Goal: Task Accomplishment & Management: Manage account settings

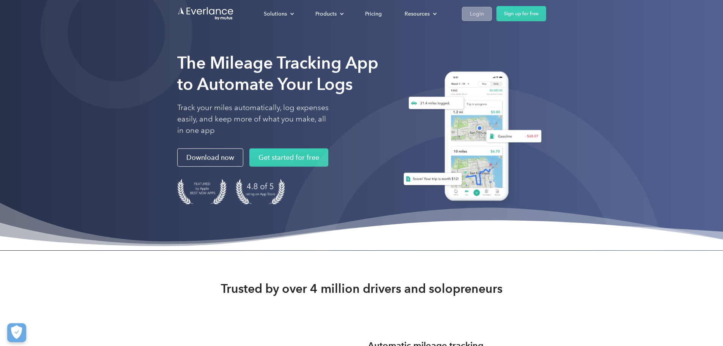
click at [492, 16] on link "Login" at bounding box center [477, 14] width 30 height 14
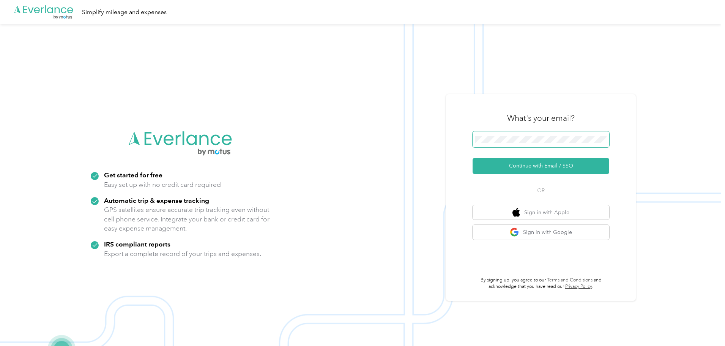
click at [530, 144] on span at bounding box center [541, 139] width 137 height 16
click at [539, 165] on button "Continue with Email / SSO" at bounding box center [541, 166] width 137 height 16
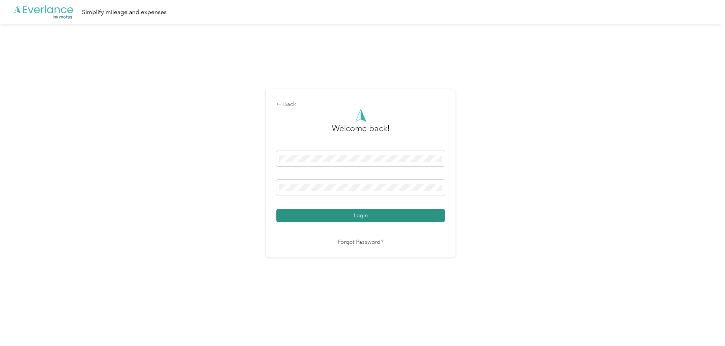
click at [378, 213] on button "Login" at bounding box center [360, 215] width 169 height 13
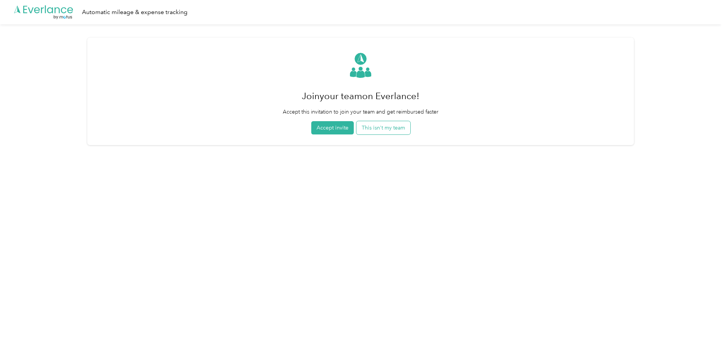
click at [387, 130] on button "This isn't my team" at bounding box center [383, 127] width 54 height 13
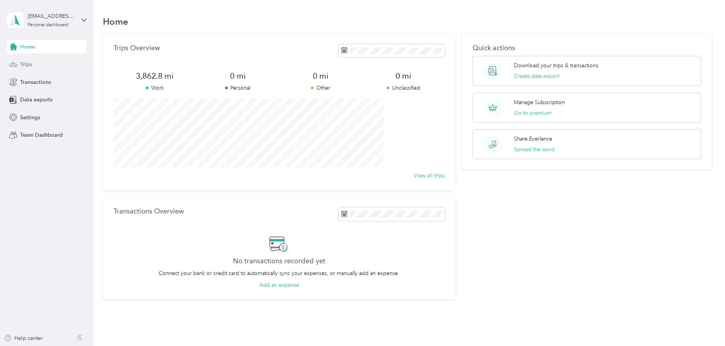
click at [28, 70] on div "Trips" at bounding box center [47, 65] width 80 height 14
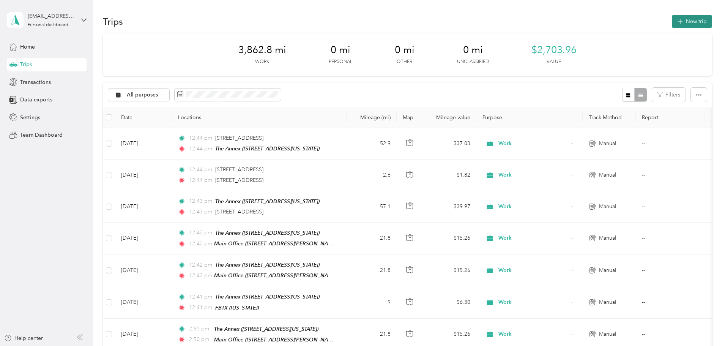
click at [672, 24] on button "New trip" at bounding box center [692, 21] width 40 height 13
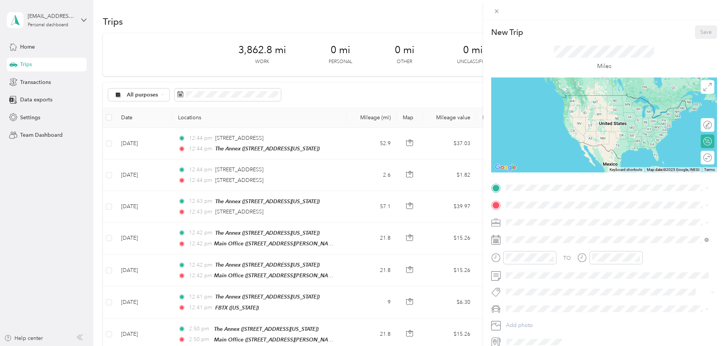
click at [527, 240] on li "Work" at bounding box center [607, 233] width 208 height 13
click at [535, 268] on div "The Annex [STREET_ADDRESS][US_STATE]" at bounding box center [558, 270] width 76 height 16
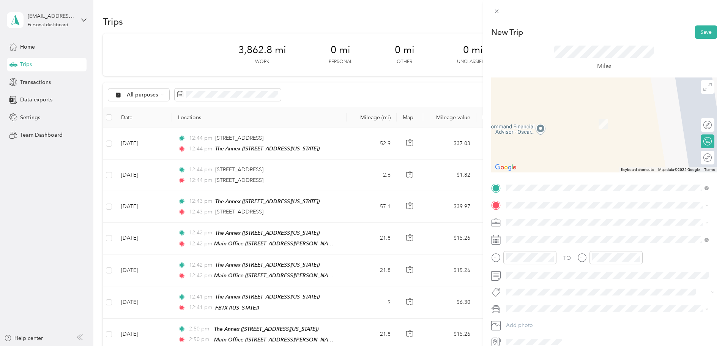
click at [539, 241] on span "[STREET_ADDRESS][PERSON_NAME][US_STATE]" at bounding box center [579, 243] width 118 height 6
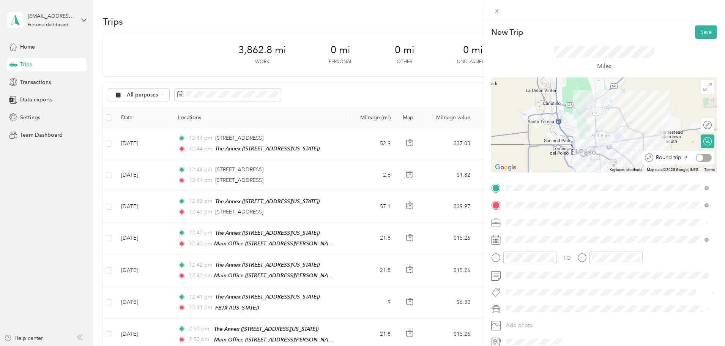
click at [705, 157] on div at bounding box center [704, 158] width 16 height 8
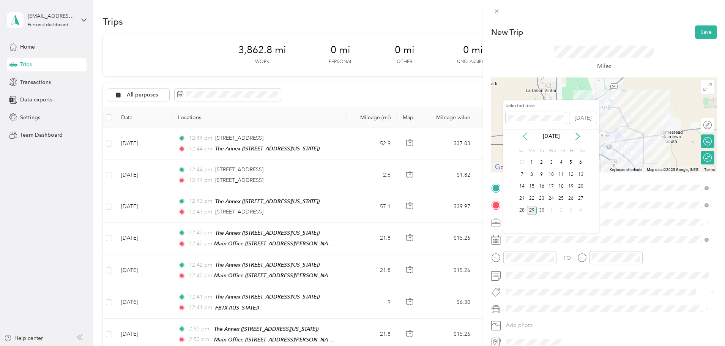
click at [524, 135] on icon at bounding box center [525, 136] width 8 height 8
click at [565, 211] on div "28" at bounding box center [561, 210] width 10 height 9
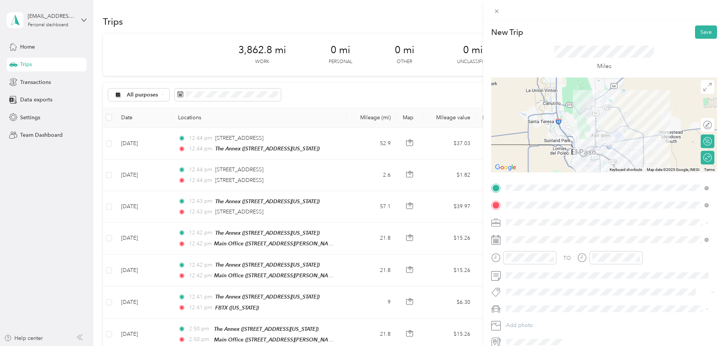
click at [532, 323] on div "Honda Insight" at bounding box center [607, 319] width 197 height 8
click at [698, 34] on button "Save" at bounding box center [706, 31] width 22 height 13
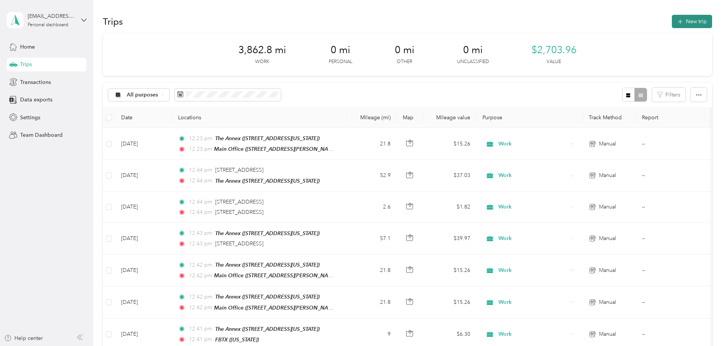
click at [672, 23] on button "New trip" at bounding box center [692, 21] width 40 height 13
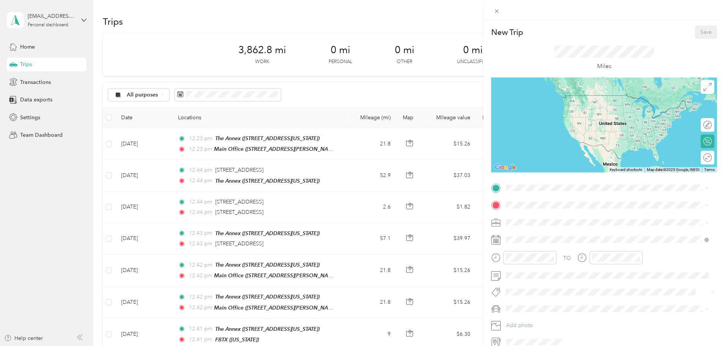
click at [533, 267] on strong "The Annex" at bounding box center [533, 265] width 27 height 7
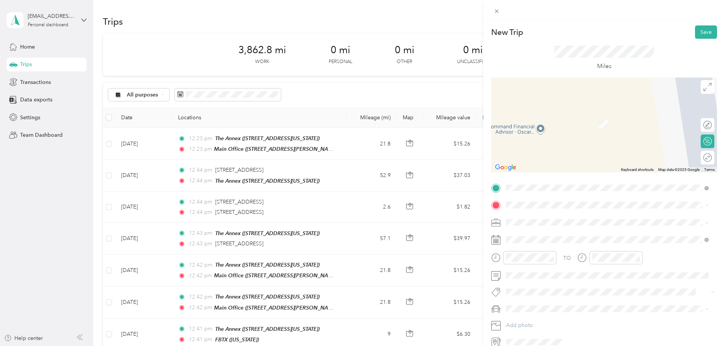
click at [542, 236] on strong "Main Office" at bounding box center [535, 235] width 30 height 7
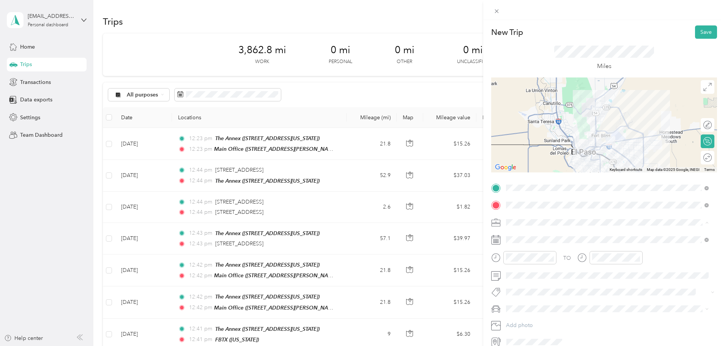
click at [528, 237] on div "Work" at bounding box center [607, 236] width 197 height 8
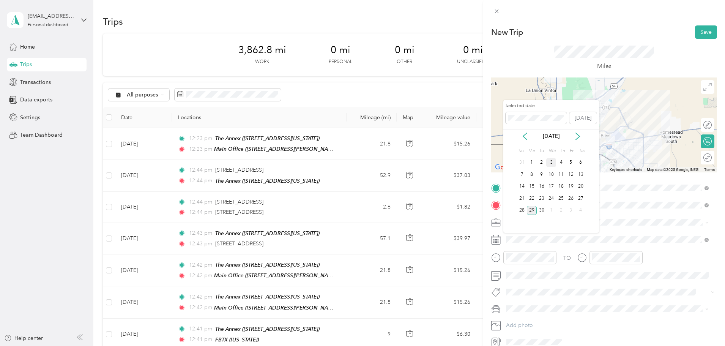
click at [548, 164] on div "3" at bounding box center [551, 162] width 10 height 9
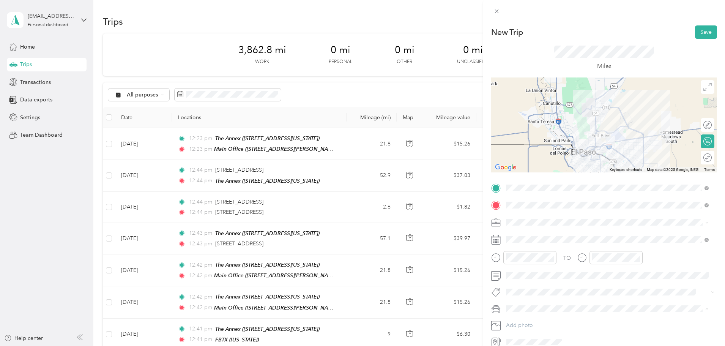
click at [533, 320] on span "Honda Insight" at bounding box center [526, 322] width 34 height 6
click at [706, 159] on div at bounding box center [704, 158] width 16 height 8
click at [696, 33] on button "Save" at bounding box center [706, 31] width 22 height 13
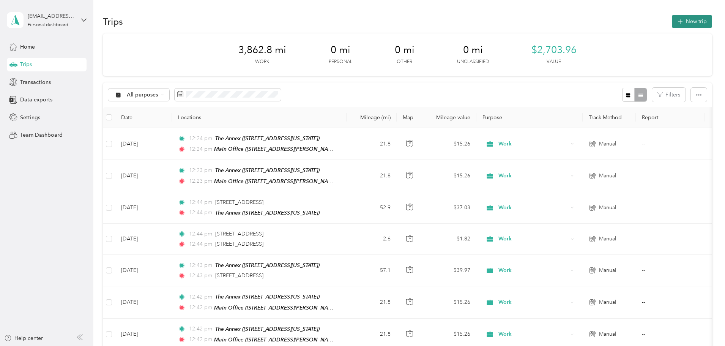
click at [672, 22] on button "New trip" at bounding box center [692, 21] width 40 height 13
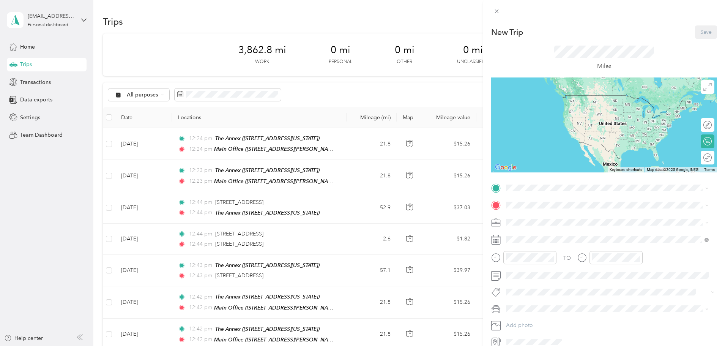
click at [539, 267] on div "The Annex [STREET_ADDRESS][US_STATE]" at bounding box center [558, 270] width 76 height 16
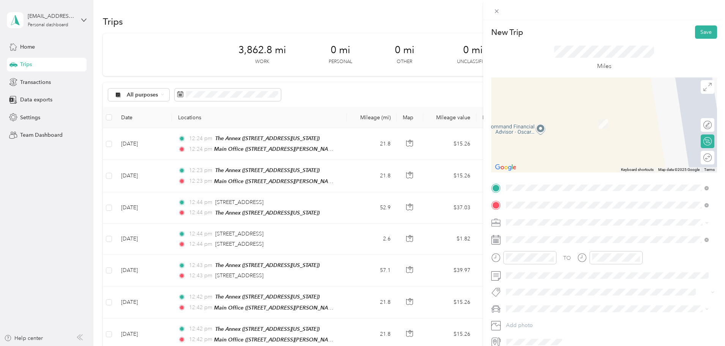
click at [540, 235] on span "[STREET_ADDRESS][PERSON_NAME][US_STATE]" at bounding box center [579, 232] width 118 height 7
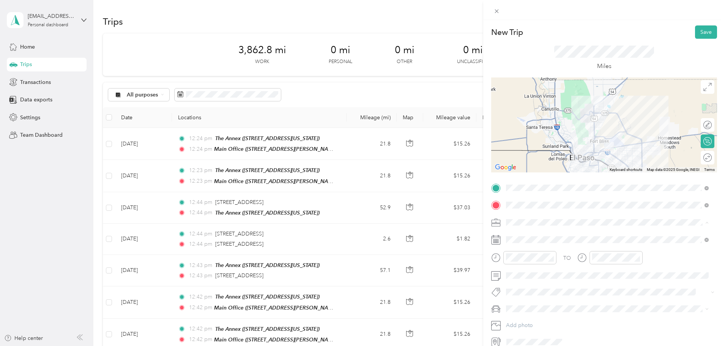
click at [534, 237] on div "Work" at bounding box center [607, 236] width 197 height 8
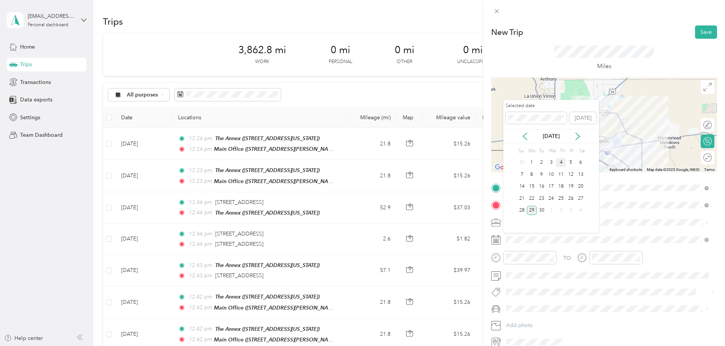
click at [563, 162] on div "4" at bounding box center [561, 162] width 10 height 9
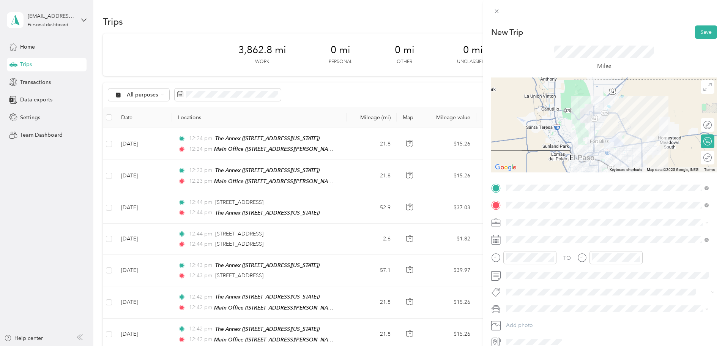
click at [538, 312] on span at bounding box center [610, 309] width 214 height 12
click at [527, 322] on span "Honda Insight" at bounding box center [526, 322] width 34 height 6
click at [701, 161] on div at bounding box center [704, 158] width 16 height 8
click at [703, 32] on button "Save" at bounding box center [706, 31] width 22 height 13
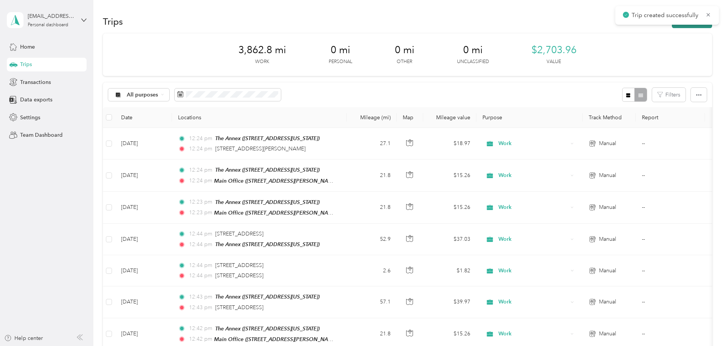
click at [672, 26] on button "New trip" at bounding box center [692, 21] width 40 height 13
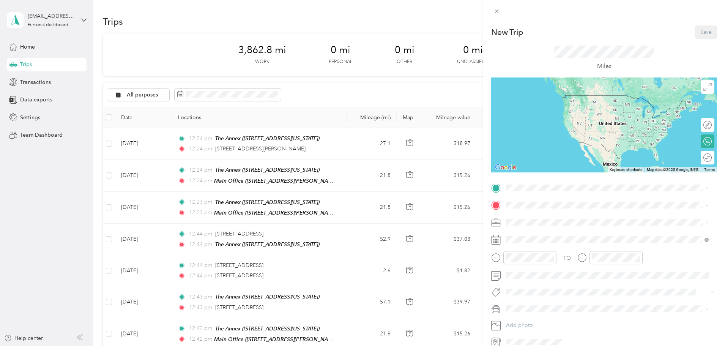
click at [521, 266] on strong "The Annex" at bounding box center [533, 265] width 27 height 7
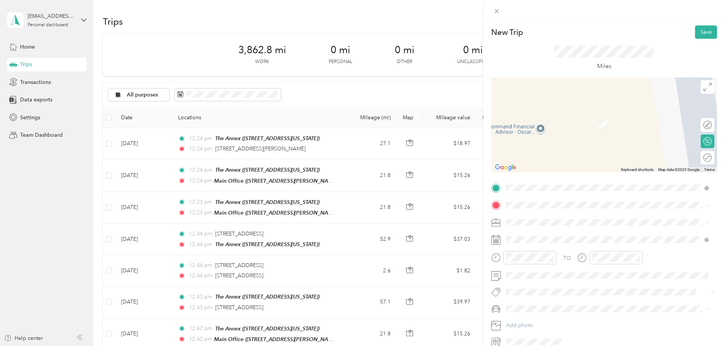
click at [523, 232] on strong "Main Office" at bounding box center [535, 235] width 30 height 7
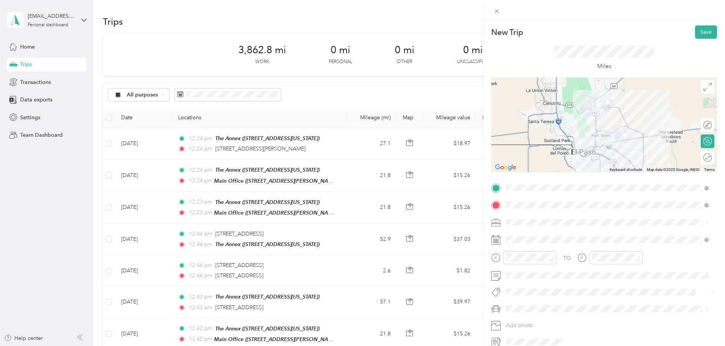
click at [527, 237] on div "Work" at bounding box center [607, 236] width 197 height 8
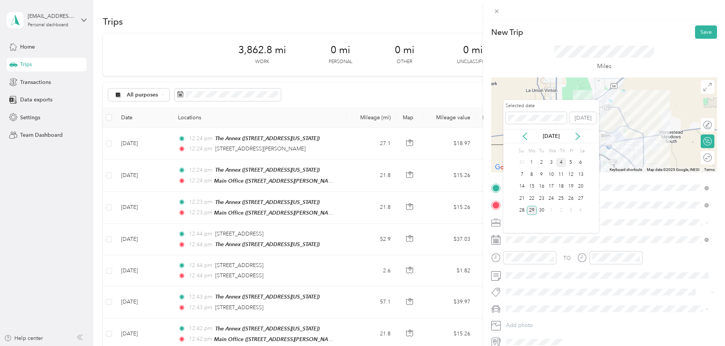
click at [561, 160] on div "4" at bounding box center [561, 162] width 10 height 9
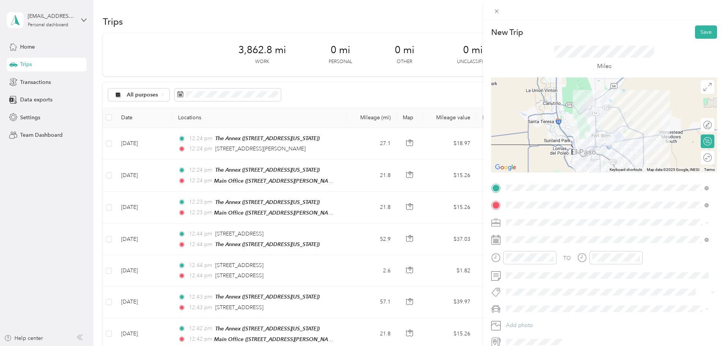
click at [519, 323] on li "Honda Insight" at bounding box center [607, 321] width 208 height 13
click at [700, 159] on div at bounding box center [704, 158] width 16 height 8
click at [703, 33] on button "Save" at bounding box center [706, 31] width 22 height 13
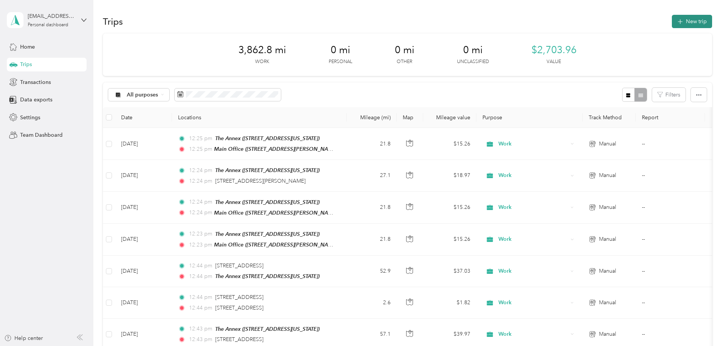
click at [672, 24] on button "New trip" at bounding box center [692, 21] width 40 height 13
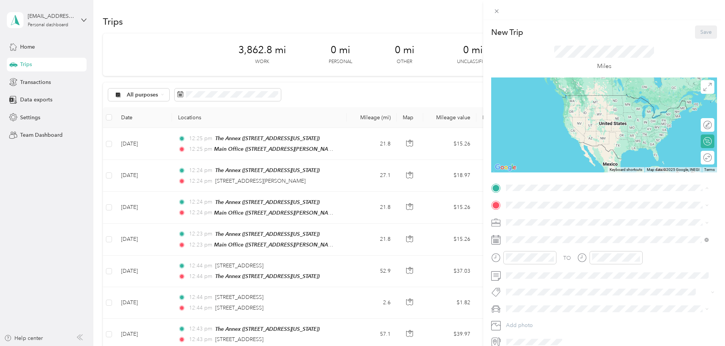
click at [528, 265] on strong "The Annex" at bounding box center [533, 265] width 27 height 7
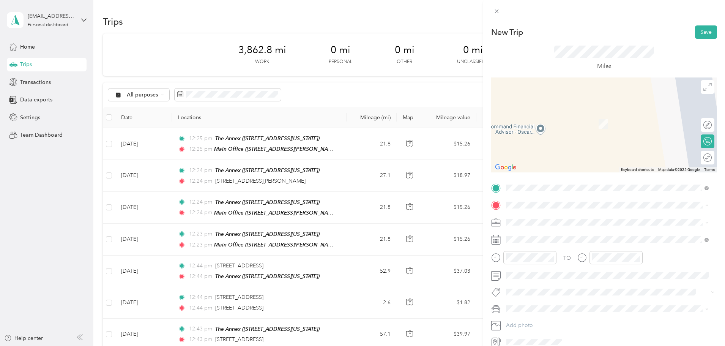
click at [530, 230] on li "Main Office [STREET_ADDRESS][PERSON_NAME][US_STATE]" at bounding box center [607, 240] width 208 height 24
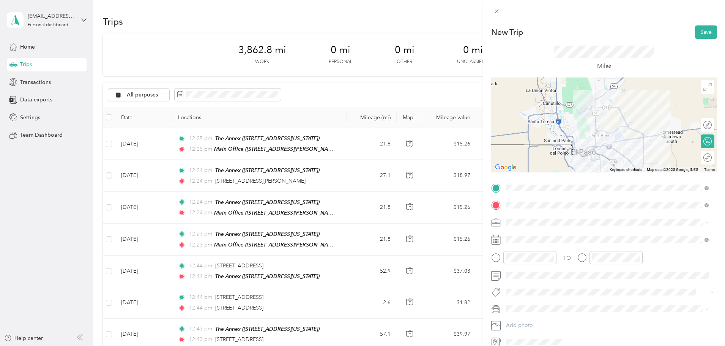
click at [529, 235] on div "Work" at bounding box center [607, 236] width 197 height 8
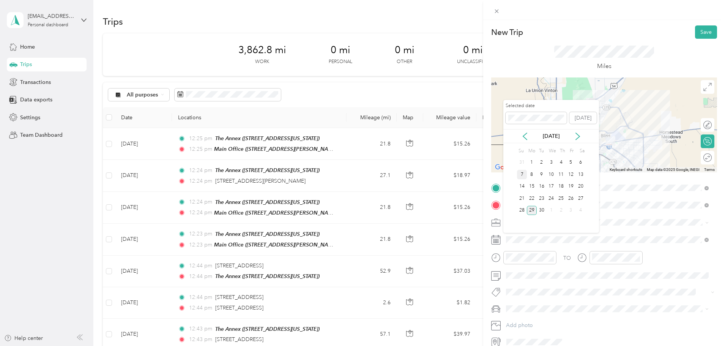
click at [524, 175] on div "7" at bounding box center [522, 174] width 10 height 9
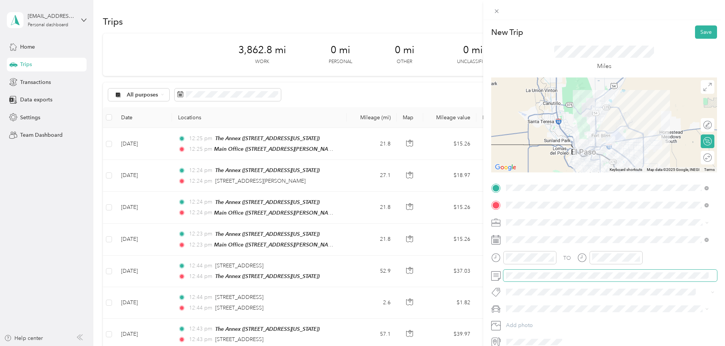
click at [527, 280] on span at bounding box center [610, 276] width 214 height 12
click at [524, 322] on span "Honda Insight" at bounding box center [526, 322] width 34 height 6
click at [703, 154] on div at bounding box center [704, 158] width 16 height 8
click at [695, 30] on button "Save" at bounding box center [706, 31] width 22 height 13
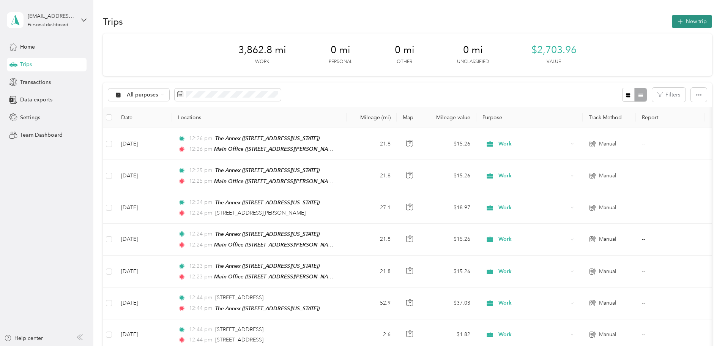
click at [672, 21] on button "New trip" at bounding box center [692, 21] width 40 height 13
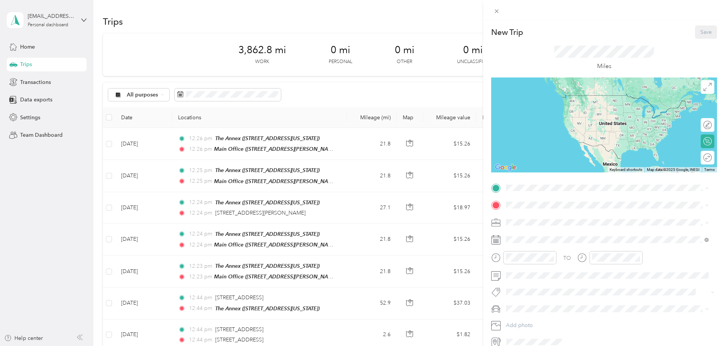
click at [536, 268] on div "The Annex [STREET_ADDRESS][US_STATE]" at bounding box center [558, 270] width 76 height 16
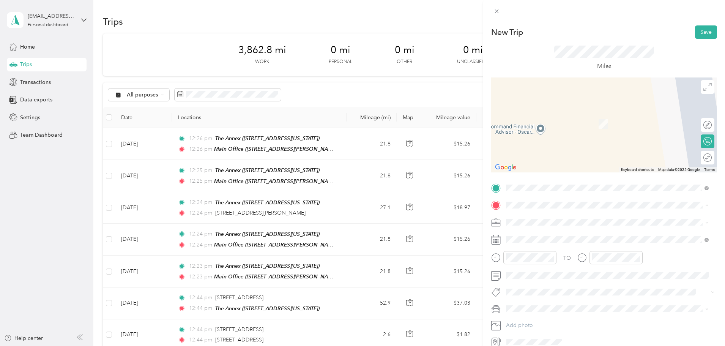
click at [543, 243] on span "[STREET_ADDRESS][PERSON_NAME][US_STATE]" at bounding box center [579, 243] width 118 height 6
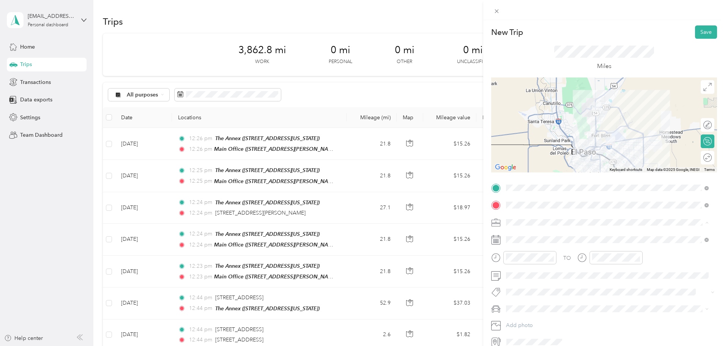
click at [536, 239] on li "Work" at bounding box center [607, 235] width 208 height 13
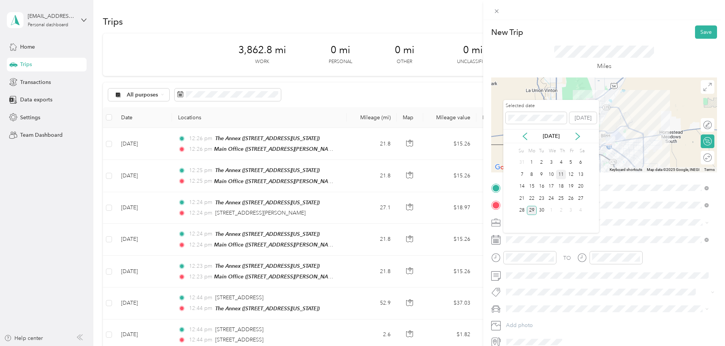
click at [564, 175] on div "11" at bounding box center [561, 174] width 10 height 9
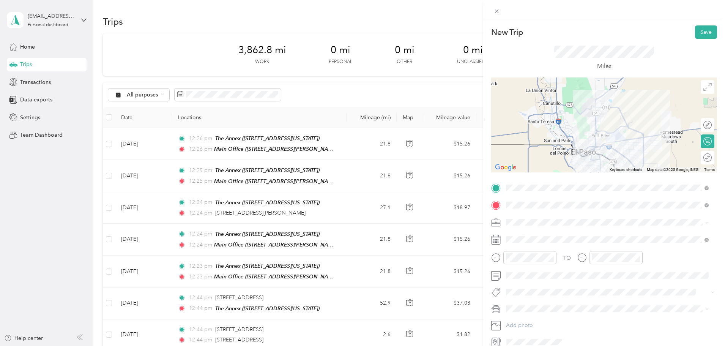
click at [520, 323] on li "Honda Insight" at bounding box center [607, 321] width 208 height 13
click at [705, 159] on div at bounding box center [704, 158] width 16 height 8
click at [695, 28] on button "Save" at bounding box center [706, 31] width 22 height 13
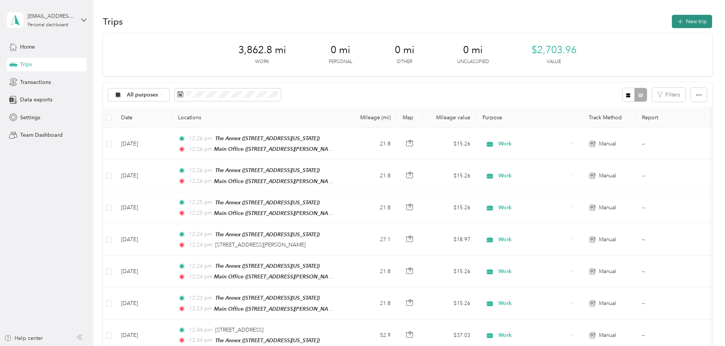
click at [672, 19] on button "New trip" at bounding box center [692, 21] width 40 height 13
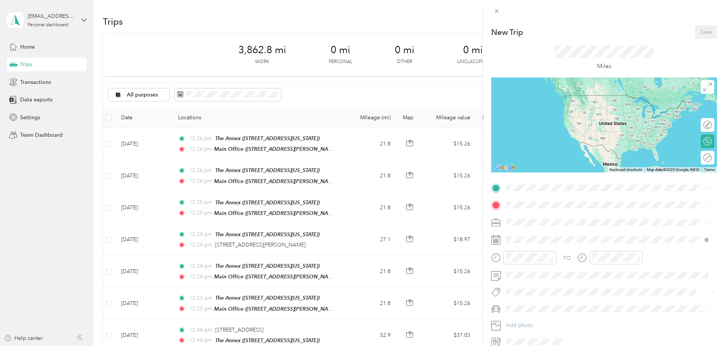
click at [518, 268] on div "The Annex [STREET_ADDRESS][US_STATE]" at bounding box center [607, 268] width 197 height 19
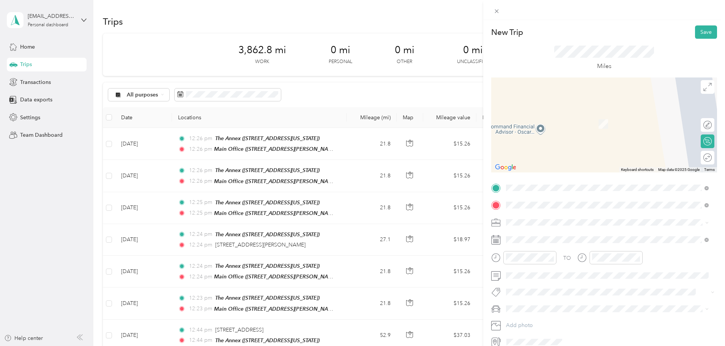
click at [542, 236] on span "[STREET_ADDRESS][US_STATE]" at bounding box center [558, 232] width 76 height 7
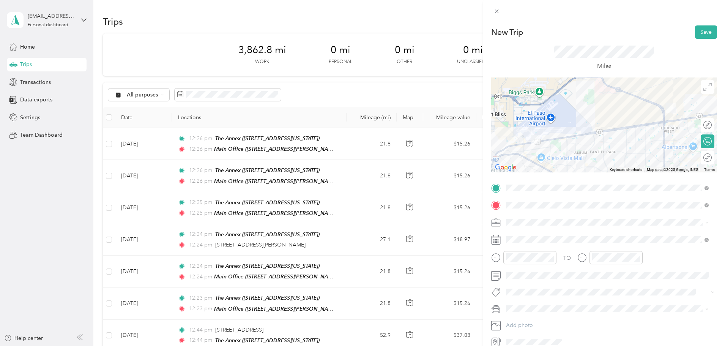
click at [533, 235] on div "Work" at bounding box center [607, 235] width 197 height 8
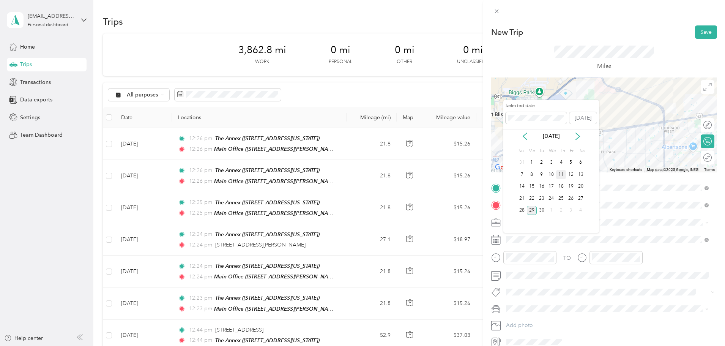
click at [565, 171] on div "11" at bounding box center [561, 174] width 10 height 9
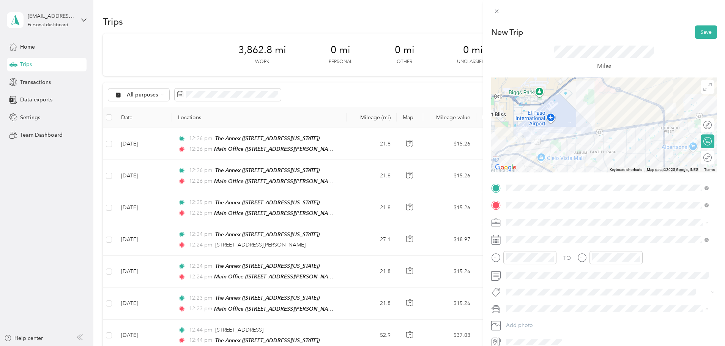
click at [543, 317] on li "Honda Insight" at bounding box center [607, 321] width 208 height 13
click at [701, 153] on div "Round trip" at bounding box center [681, 158] width 67 height 14
click at [697, 156] on div at bounding box center [700, 157] width 7 height 7
click at [702, 31] on button "Save" at bounding box center [706, 31] width 22 height 13
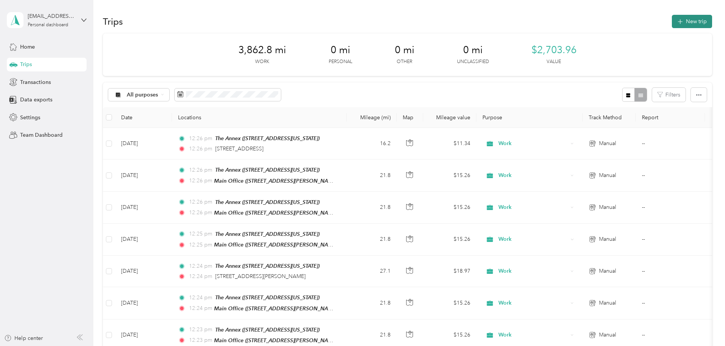
click at [672, 22] on button "New trip" at bounding box center [692, 21] width 40 height 13
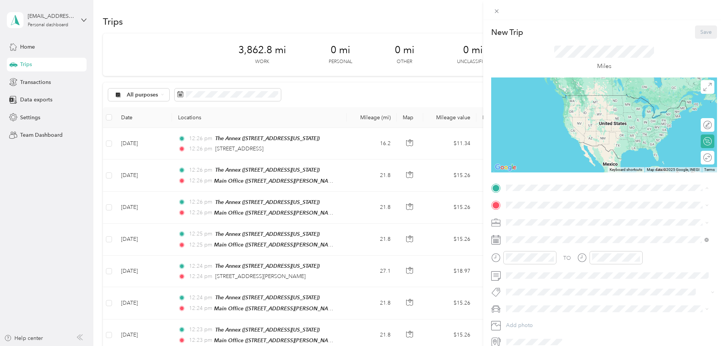
click at [525, 276] on div "The Annex [STREET_ADDRESS][US_STATE]" at bounding box center [607, 270] width 197 height 19
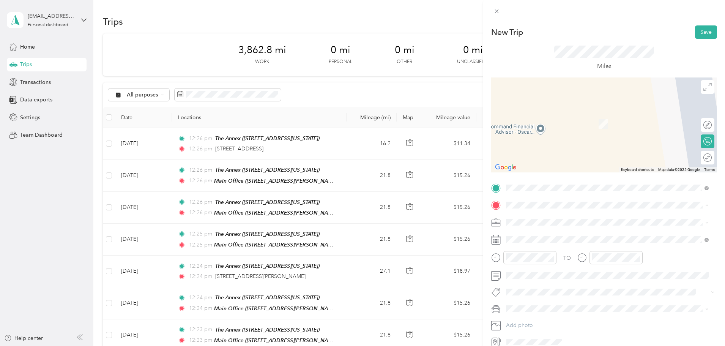
click at [553, 241] on span "[STREET_ADDRESS][PERSON_NAME][US_STATE]" at bounding box center [579, 243] width 118 height 6
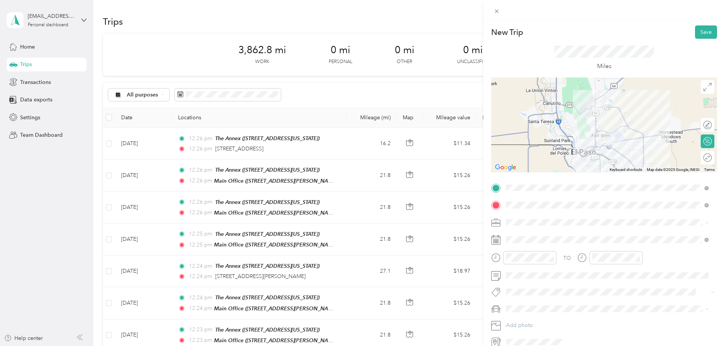
click at [541, 238] on li "Work" at bounding box center [607, 235] width 208 height 13
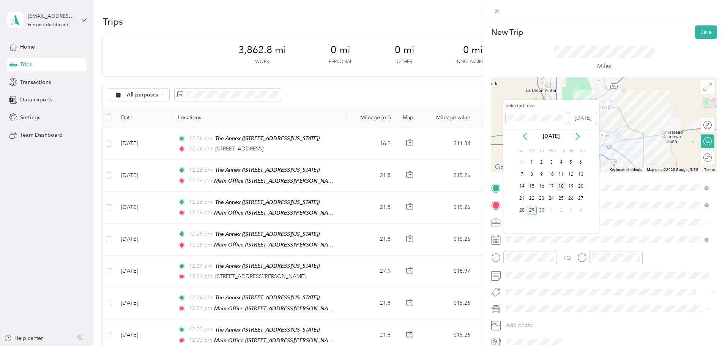
click at [564, 187] on div "18" at bounding box center [561, 186] width 10 height 9
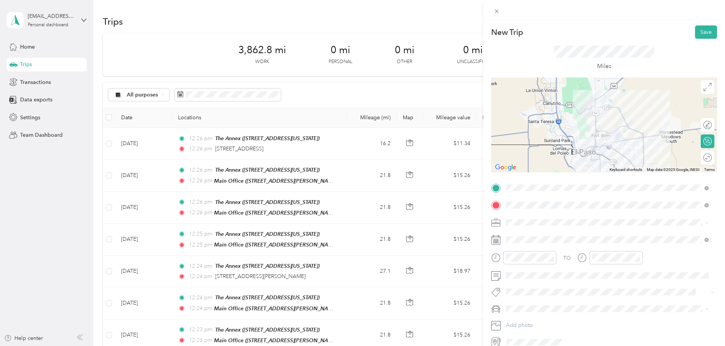
click at [538, 324] on div "Honda Insight" at bounding box center [607, 322] width 197 height 8
click at [704, 159] on div at bounding box center [704, 158] width 16 height 8
click at [699, 32] on button "Save" at bounding box center [706, 31] width 22 height 13
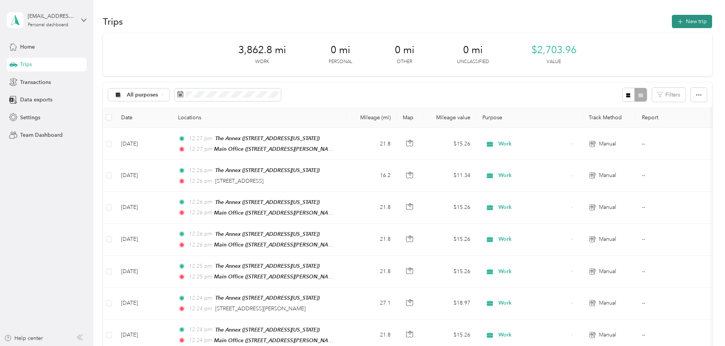
click at [672, 17] on button "New trip" at bounding box center [692, 21] width 40 height 13
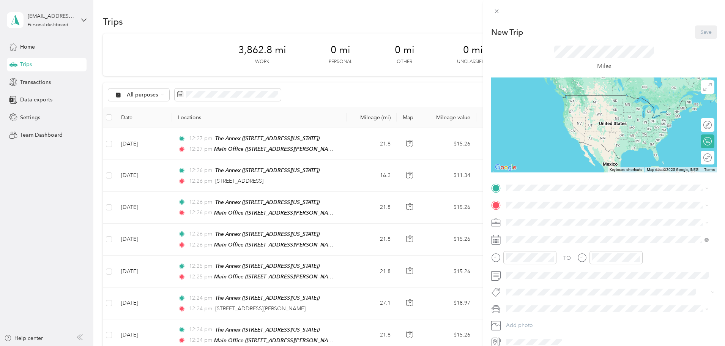
click at [533, 273] on span "[STREET_ADDRESS][US_STATE]" at bounding box center [558, 272] width 76 height 6
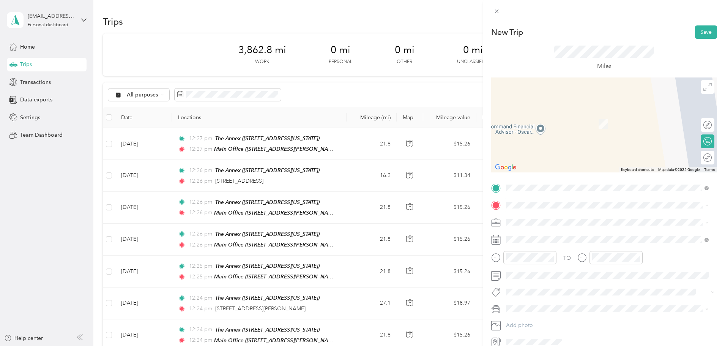
click at [535, 261] on div "FBTX" at bounding box center [564, 259] width 88 height 7
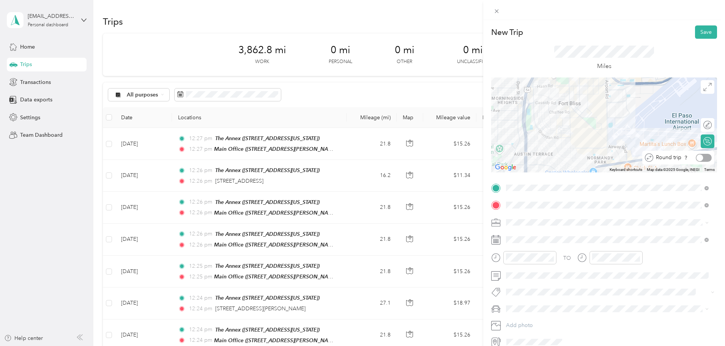
click at [699, 158] on div at bounding box center [704, 158] width 16 height 8
click at [547, 237] on div "Work" at bounding box center [607, 236] width 197 height 8
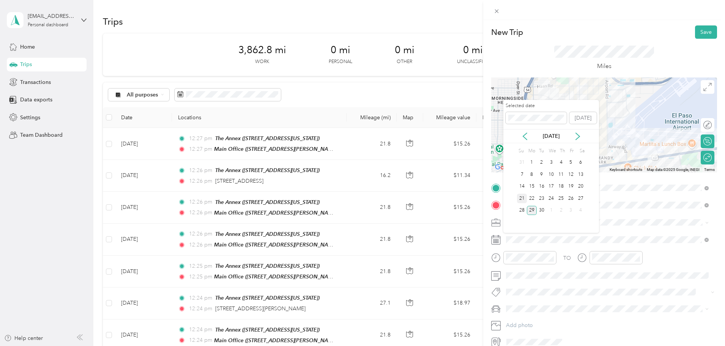
click at [518, 199] on div "21" at bounding box center [522, 198] width 10 height 9
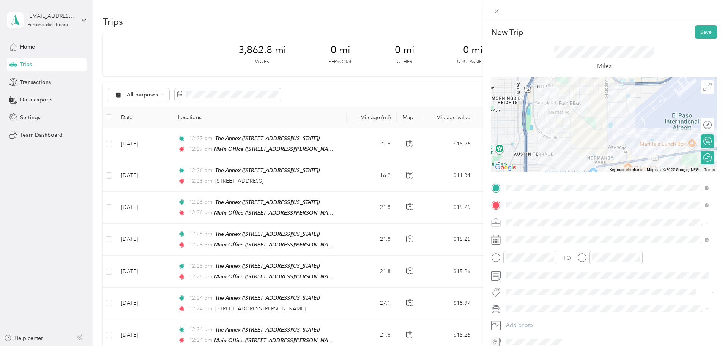
click at [521, 322] on span "Honda Insight" at bounding box center [526, 322] width 34 height 6
click at [707, 32] on button "Save" at bounding box center [706, 31] width 22 height 13
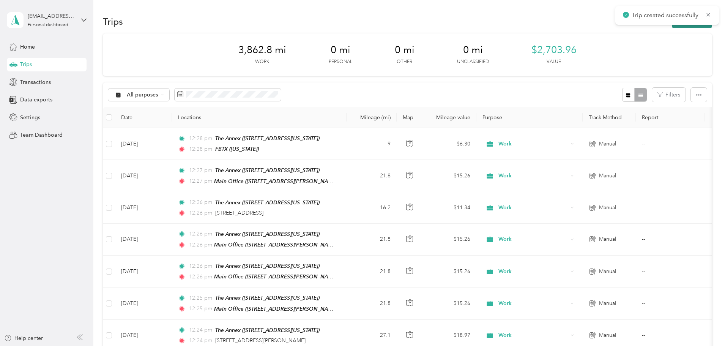
click at [672, 25] on button "New trip" at bounding box center [692, 21] width 40 height 13
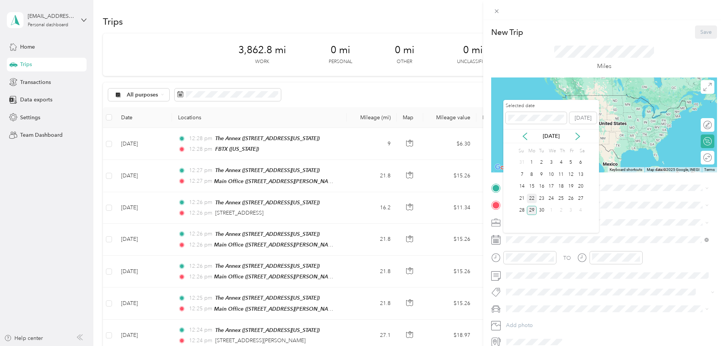
click at [533, 200] on div "22" at bounding box center [532, 198] width 10 height 9
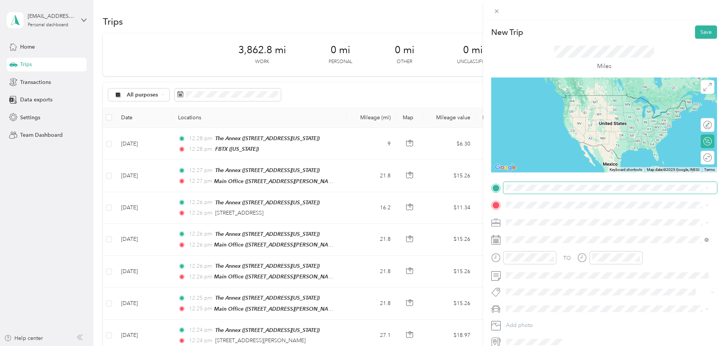
click at [528, 192] on span at bounding box center [610, 188] width 214 height 12
click at [525, 267] on div "The Annex [STREET_ADDRESS][US_STATE]" at bounding box center [558, 270] width 76 height 16
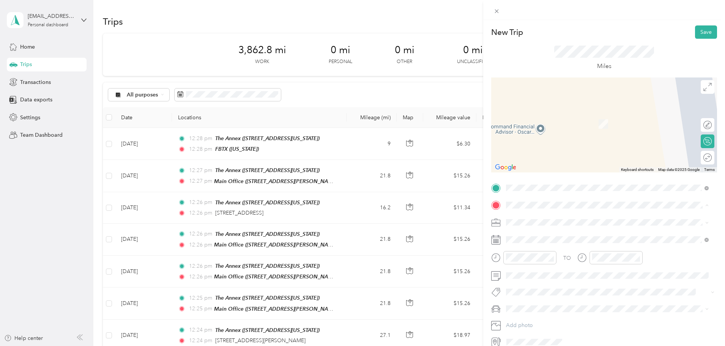
click at [532, 242] on span "[STREET_ADDRESS][PERSON_NAME][US_STATE]" at bounding box center [579, 243] width 118 height 6
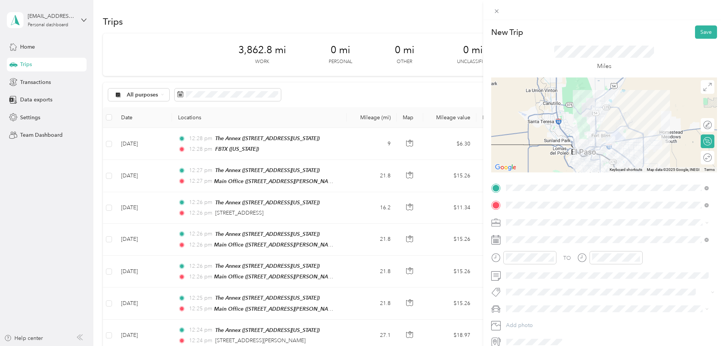
click at [524, 237] on li "Work" at bounding box center [607, 234] width 208 height 13
click at [523, 322] on span "Honda Insight" at bounding box center [526, 322] width 34 height 6
click at [699, 152] on div "Round trip" at bounding box center [678, 158] width 72 height 14
click at [697, 157] on div at bounding box center [700, 157] width 7 height 7
click at [706, 30] on button "Save" at bounding box center [706, 31] width 22 height 13
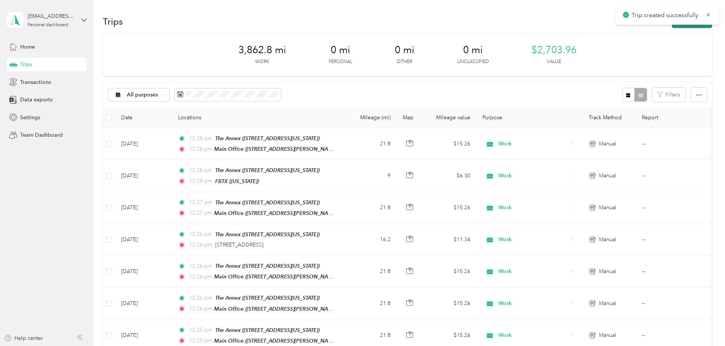
click at [672, 26] on button "New trip" at bounding box center [692, 21] width 40 height 13
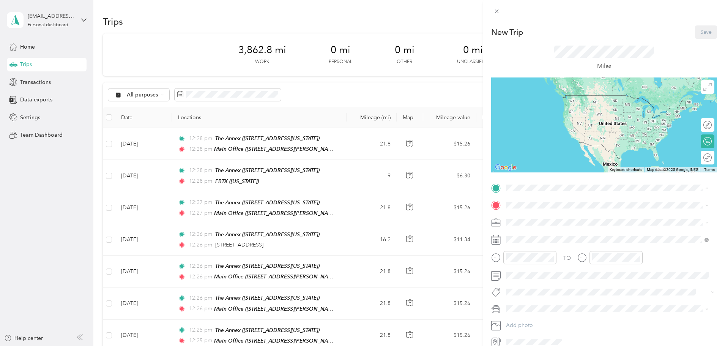
click at [537, 270] on div "The Annex [STREET_ADDRESS][US_STATE]" at bounding box center [558, 270] width 76 height 16
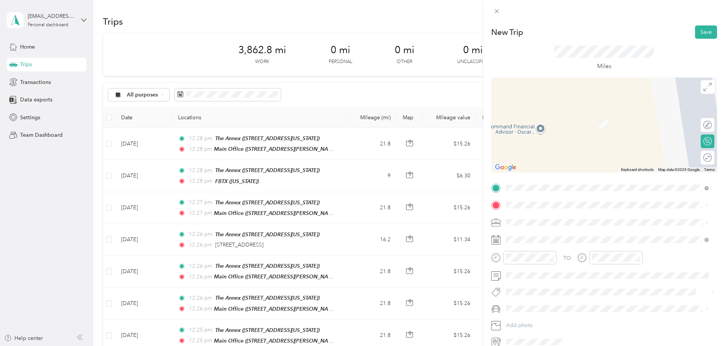
click at [544, 257] on div "FBTX" at bounding box center [564, 259] width 88 height 7
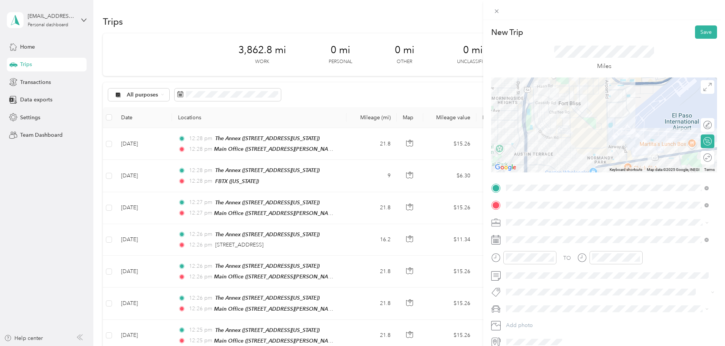
click at [535, 241] on ol "Work Personal Other Charity Medical Moving Commute" at bounding box center [607, 275] width 208 height 93
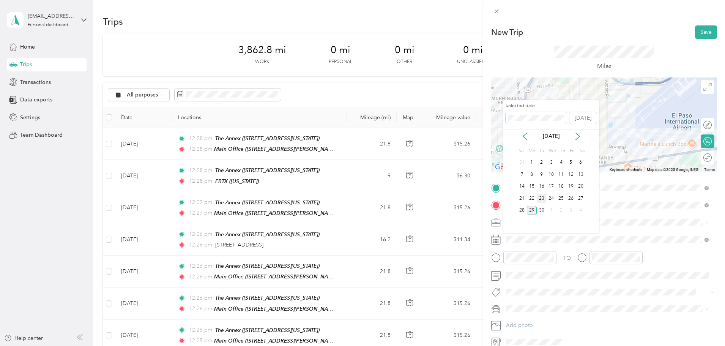
click at [541, 199] on div "23" at bounding box center [542, 198] width 10 height 9
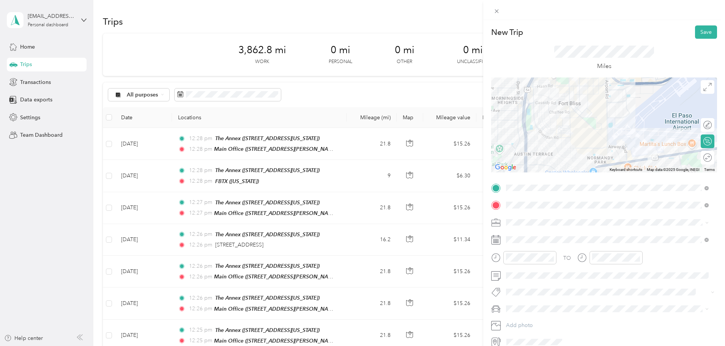
click at [525, 304] on span at bounding box center [610, 309] width 214 height 12
click at [521, 325] on li "Honda Insight" at bounding box center [607, 321] width 208 height 13
click at [725, 158] on div at bounding box center [733, 158] width 0 height 8
click at [701, 33] on button "Save" at bounding box center [706, 31] width 22 height 13
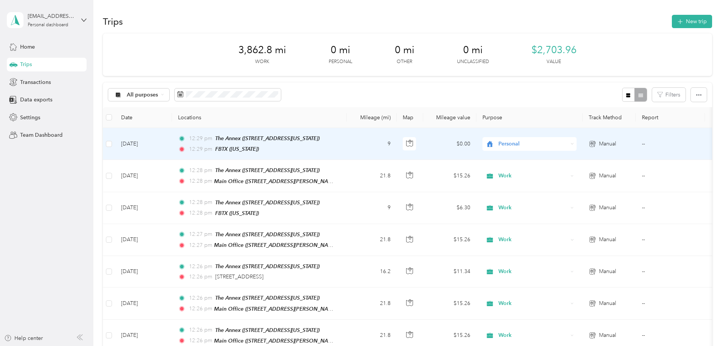
click at [560, 142] on span "Personal" at bounding box center [532, 144] width 69 height 8
click at [555, 154] on span "Work" at bounding box center [587, 158] width 70 height 8
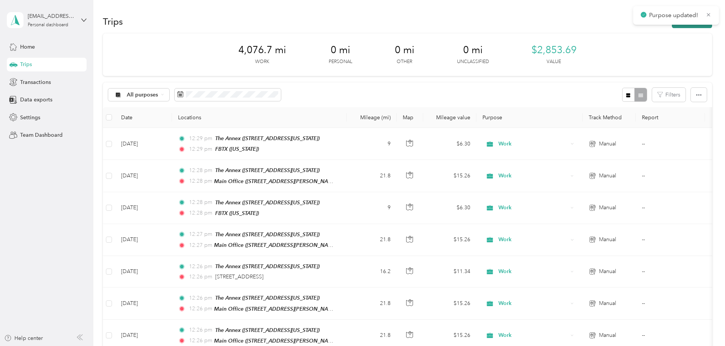
click at [676, 23] on icon "button" at bounding box center [680, 21] width 9 height 9
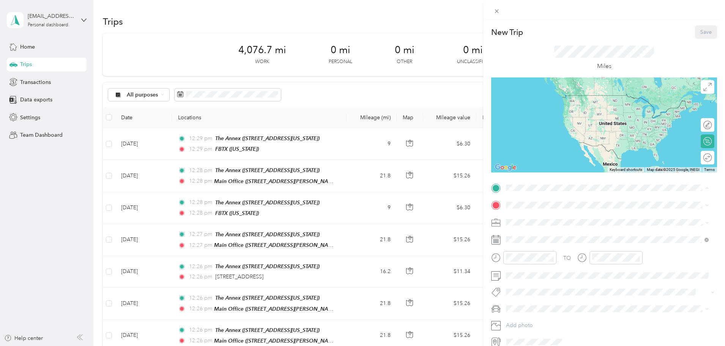
click at [532, 263] on strong "The Annex" at bounding box center [533, 265] width 27 height 7
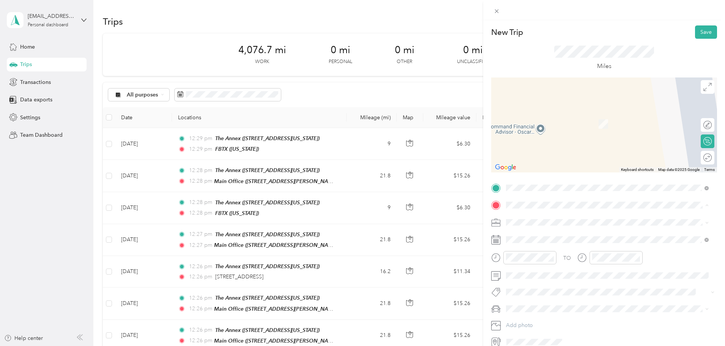
click at [535, 260] on div "FBTX" at bounding box center [564, 259] width 88 height 7
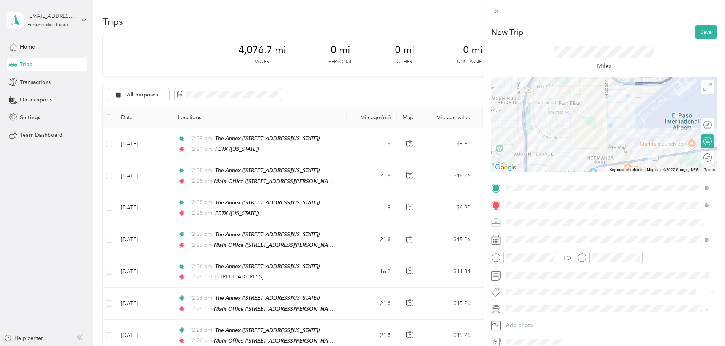
click at [536, 237] on div "Work" at bounding box center [607, 234] width 197 height 8
click at [705, 157] on div at bounding box center [704, 158] width 16 height 8
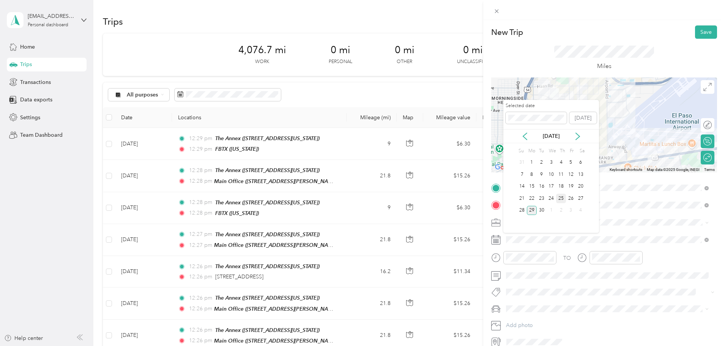
click at [559, 199] on div "25" at bounding box center [561, 198] width 10 height 9
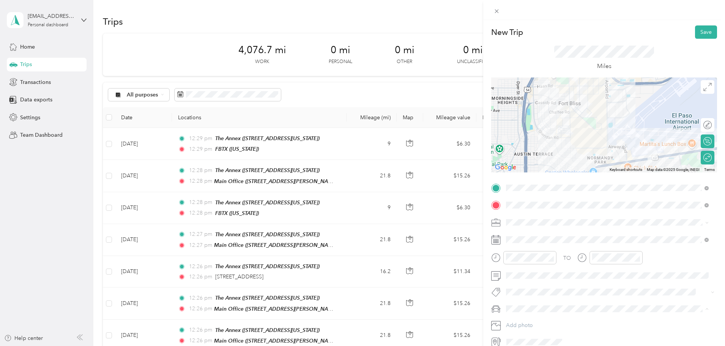
click at [527, 328] on ol "Honda Insight Toyota Rav4" at bounding box center [607, 328] width 208 height 27
click at [543, 312] on span at bounding box center [610, 309] width 214 height 12
click at [532, 326] on li "Honda Insight" at bounding box center [607, 321] width 208 height 13
click at [705, 32] on button "Save" at bounding box center [706, 31] width 22 height 13
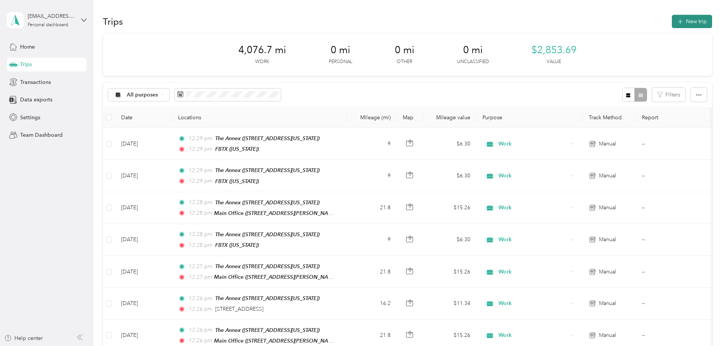
click at [672, 21] on button "New trip" at bounding box center [692, 21] width 40 height 13
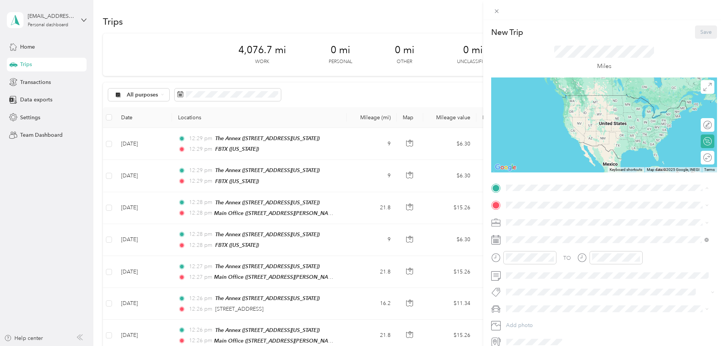
click at [526, 260] on li "The Annex [STREET_ADDRESS][US_STATE]" at bounding box center [607, 270] width 208 height 24
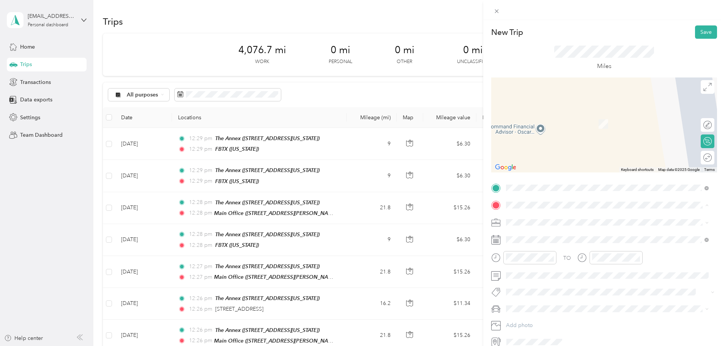
click at [526, 265] on span ", [US_STATE], [GEOGRAPHIC_DATA]" at bounding box center [564, 267] width 88 height 6
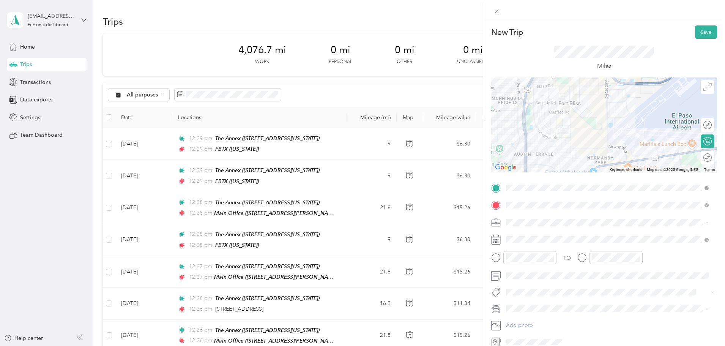
click at [530, 237] on div "Work" at bounding box center [607, 236] width 197 height 8
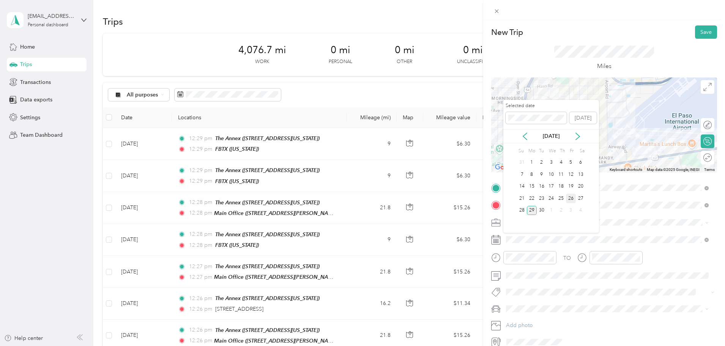
click at [571, 199] on div "26" at bounding box center [571, 198] width 10 height 9
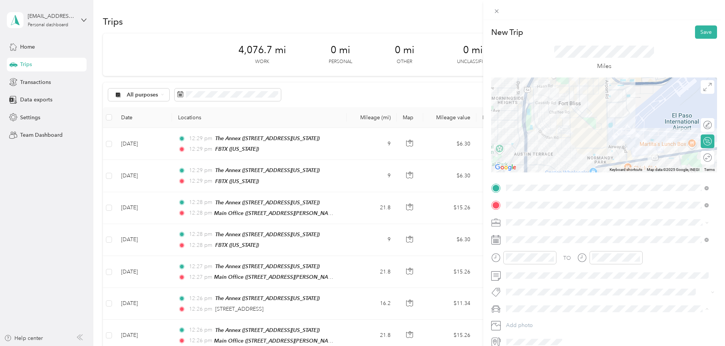
click at [525, 320] on span "Honda Insight" at bounding box center [526, 322] width 34 height 6
click at [702, 159] on div at bounding box center [704, 158] width 16 height 8
click at [699, 32] on button "Save" at bounding box center [706, 31] width 22 height 13
